Goal: Navigation & Orientation: Find specific page/section

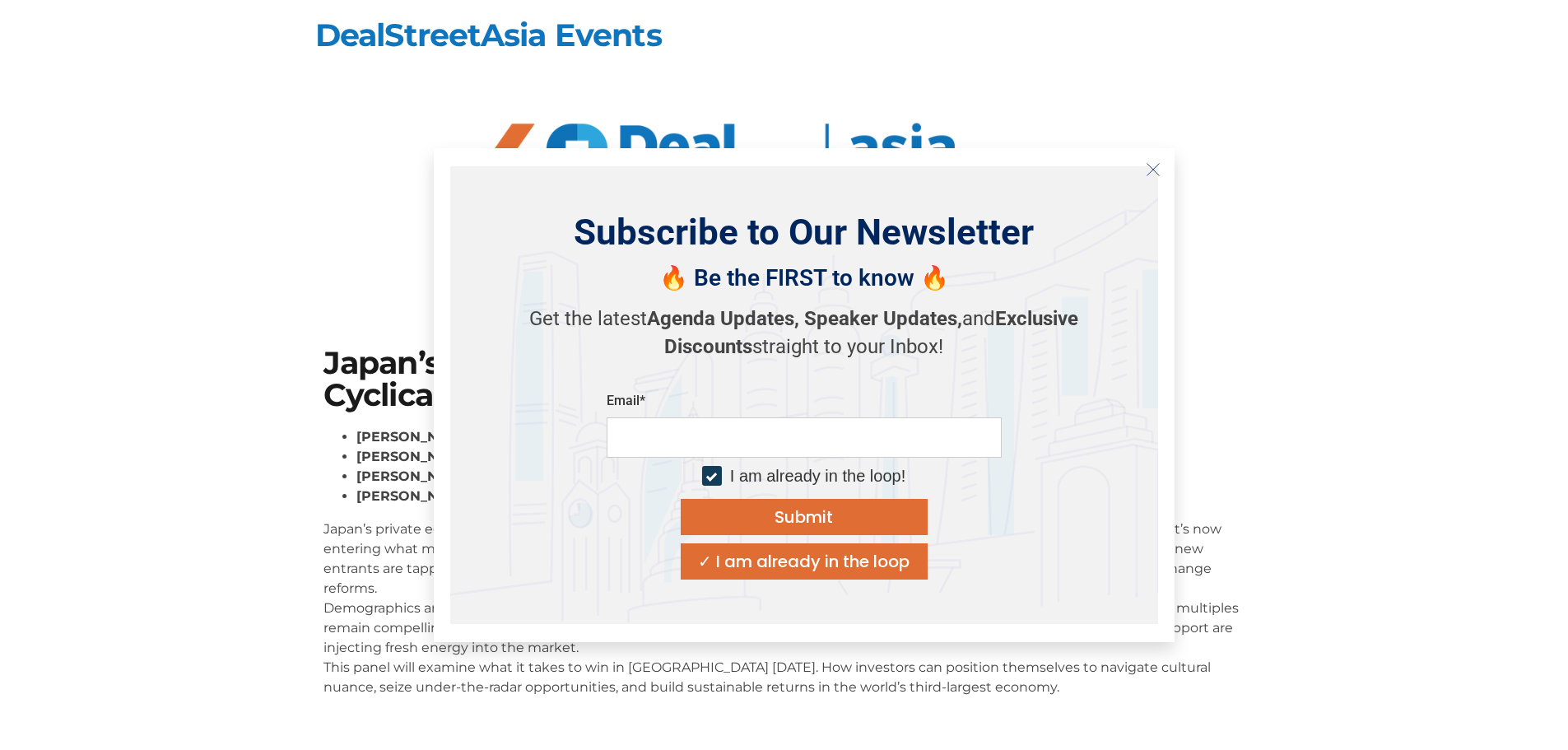
click at [1160, 172] on icon "Close" at bounding box center [1153, 169] width 15 height 15
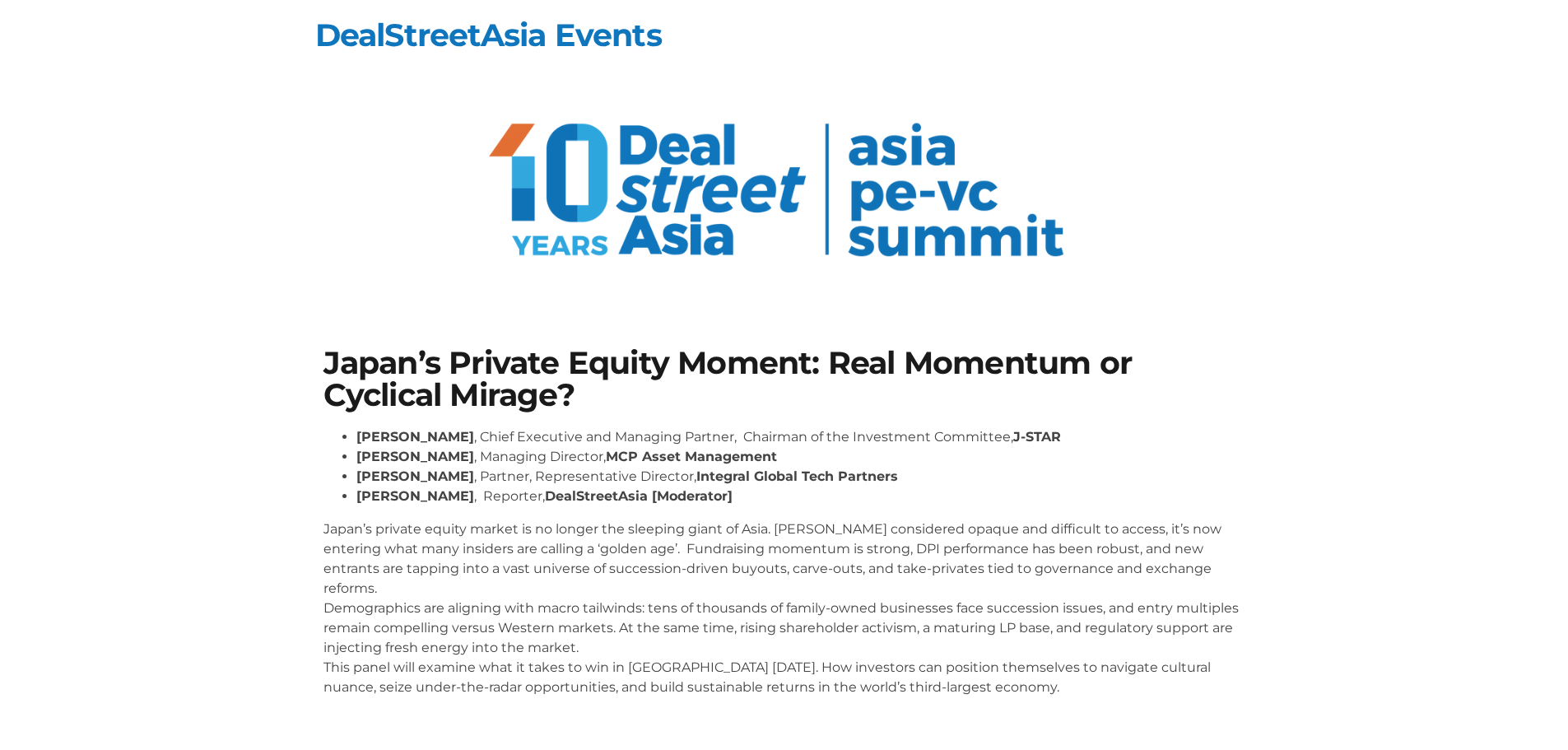
click at [694, 189] on img at bounding box center [784, 195] width 624 height 191
click at [598, 183] on img at bounding box center [784, 195] width 624 height 191
click at [598, 32] on link "DealStreetAsia Events" at bounding box center [488, 35] width 347 height 39
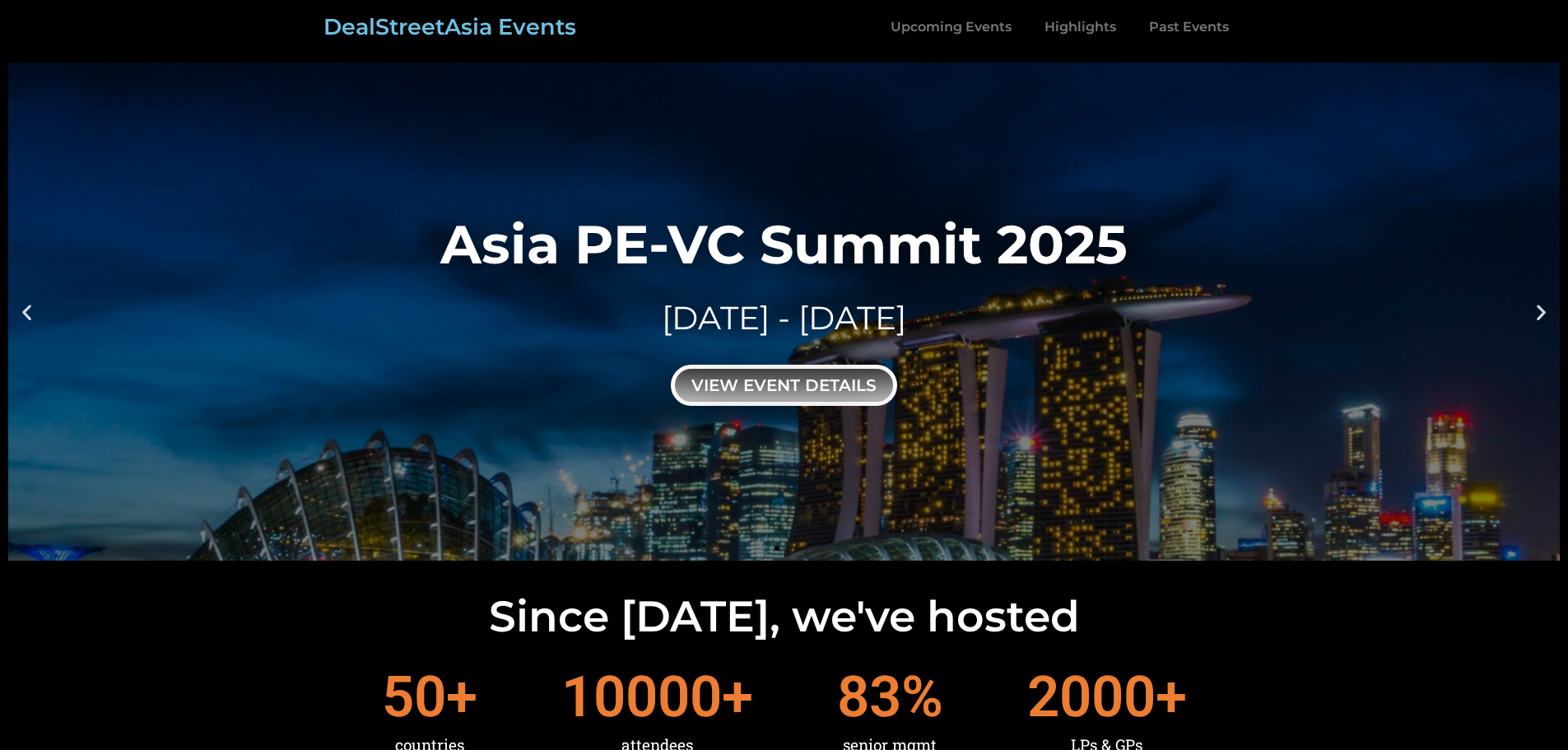
click at [820, 385] on div "view event details" at bounding box center [784, 385] width 226 height 41
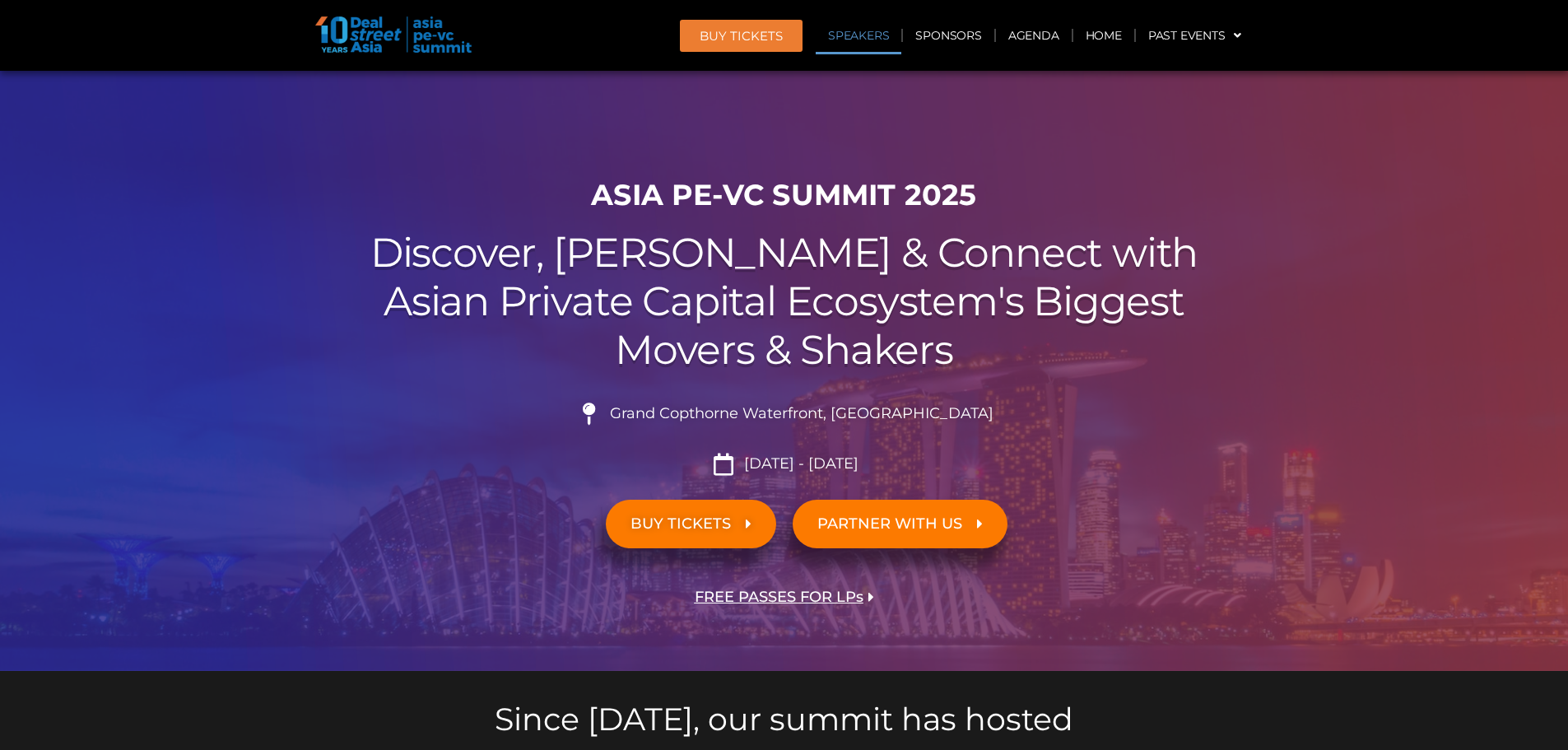
click at [868, 39] on link "Speakers" at bounding box center [858, 36] width 86 height 38
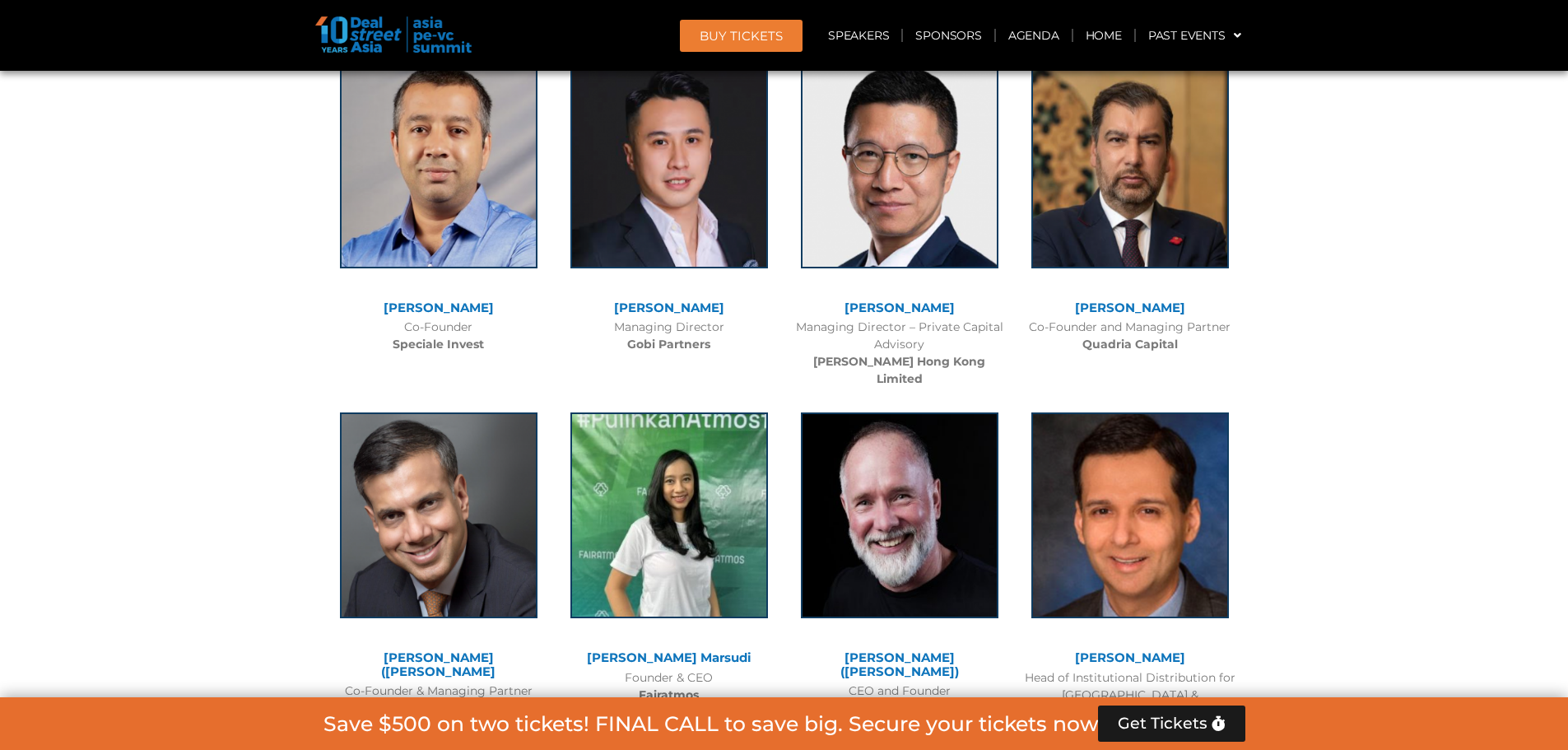
scroll to position [10918, 0]
